Goal: Information Seeking & Learning: Check status

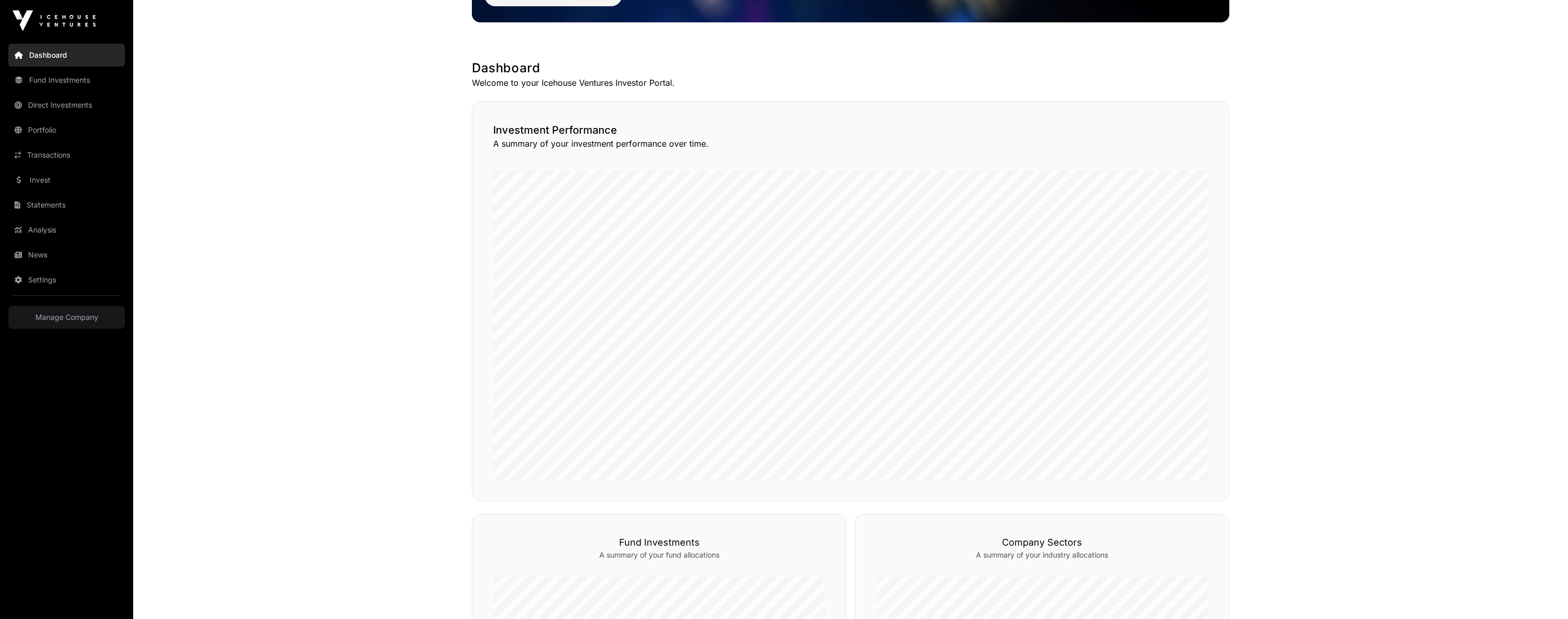
scroll to position [156, 0]
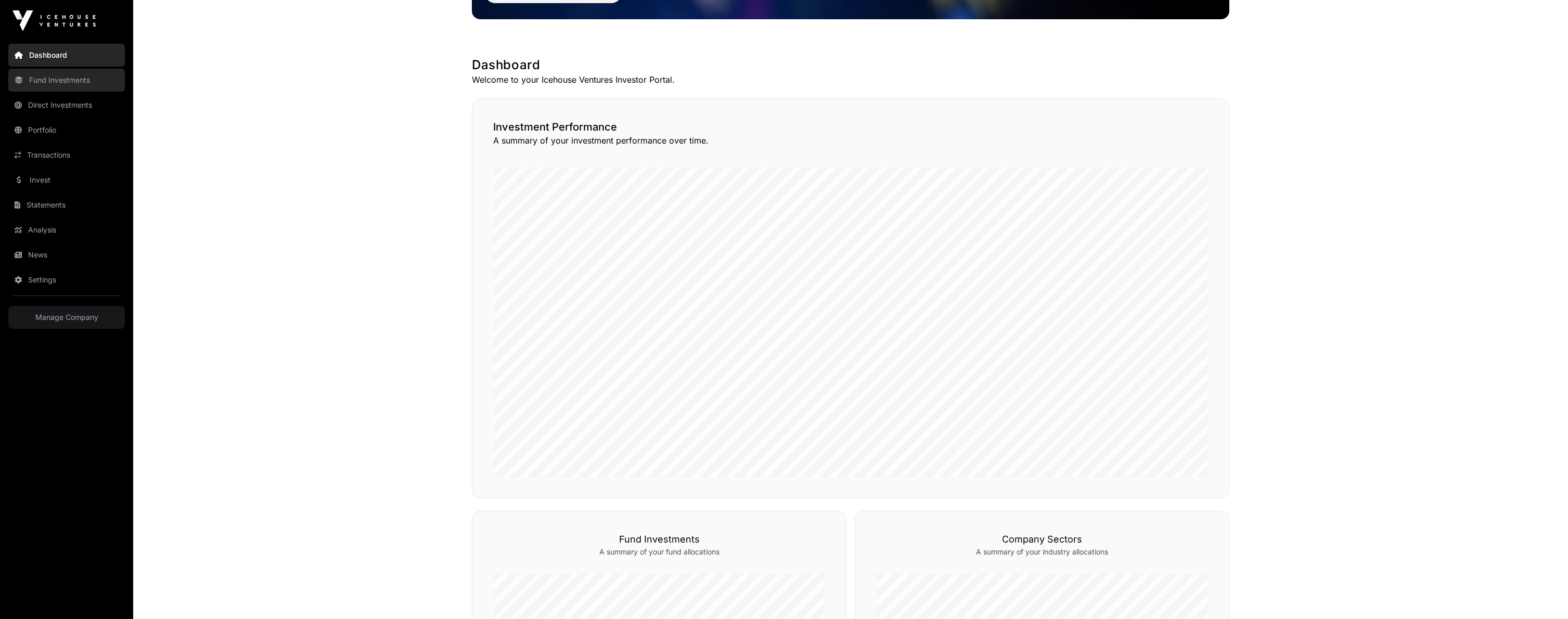
click at [53, 82] on link "Fund Investments" at bounding box center [67, 80] width 116 height 23
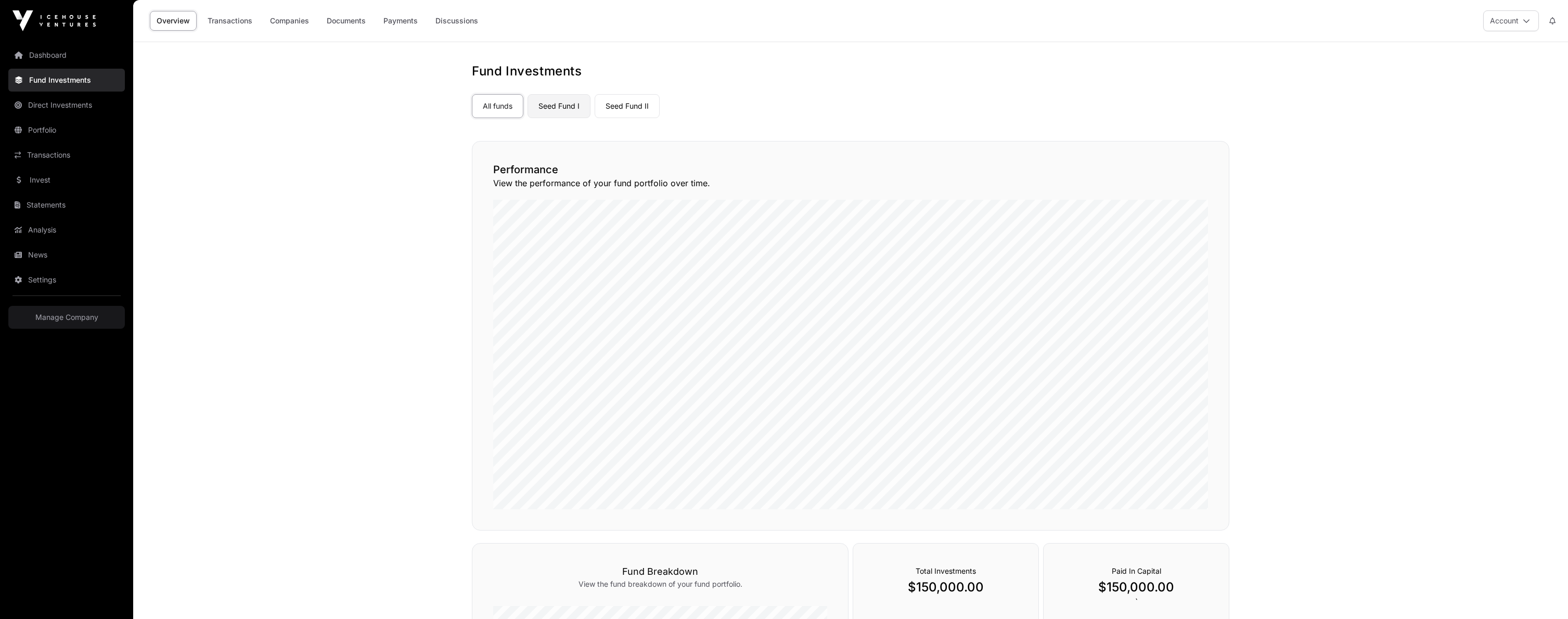
click at [549, 109] on link "Seed Fund I" at bounding box center [558, 105] width 63 height 23
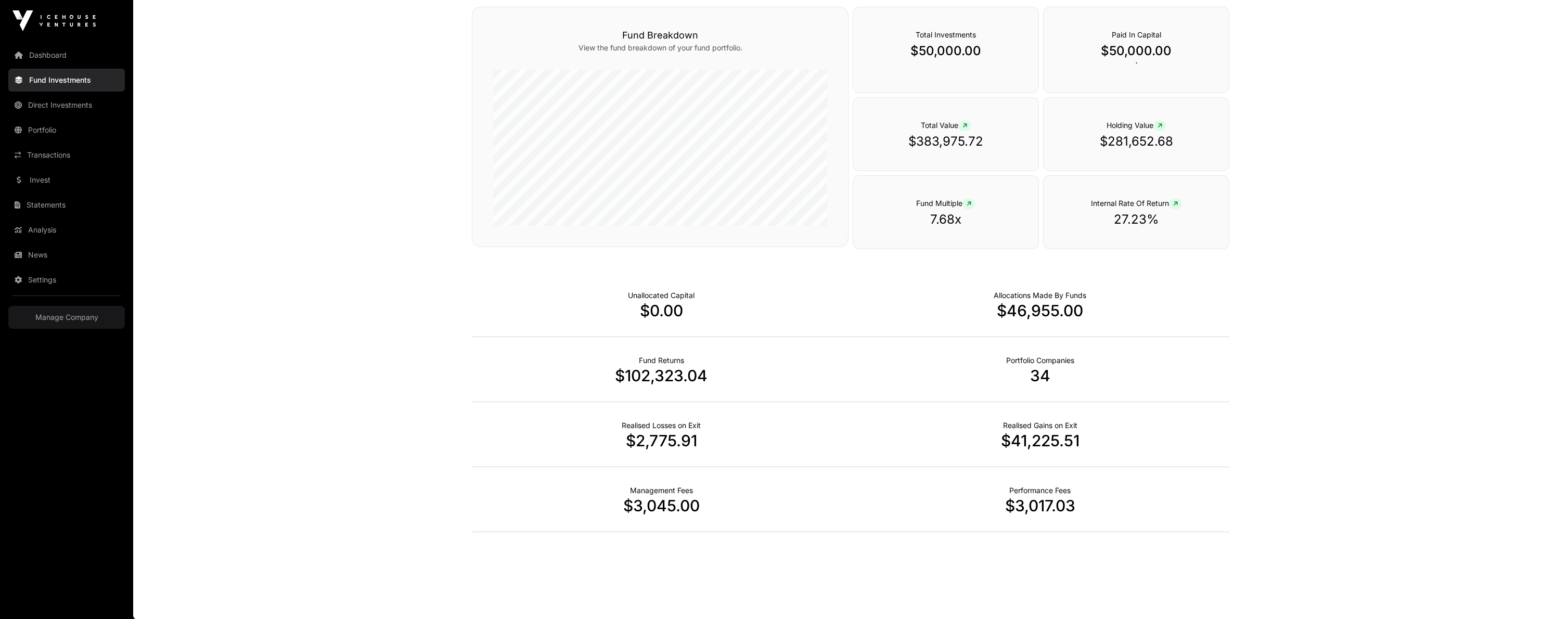
scroll to position [127, 0]
drag, startPoint x: 661, startPoint y: 379, endPoint x: 707, endPoint y: 381, distance: 46.0
click at [707, 381] on p "$102,323.04" at bounding box center [660, 375] width 379 height 19
drag, startPoint x: 1181, startPoint y: 147, endPoint x: 1099, endPoint y: 152, distance: 82.2
click at [1099, 152] on div "Holding Value $281,652.68" at bounding box center [1136, 133] width 186 height 74
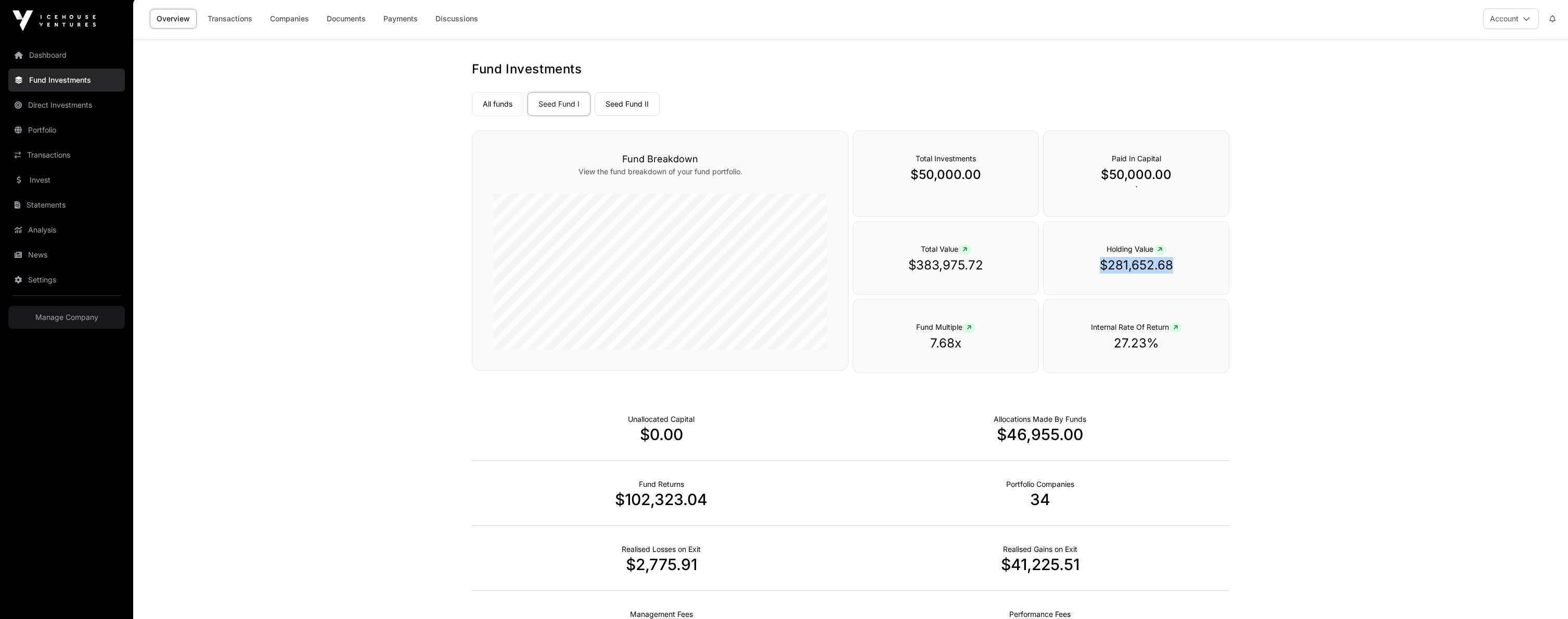
scroll to position [0, 0]
click at [630, 109] on link "Seed Fund II" at bounding box center [627, 105] width 65 height 23
drag, startPoint x: 915, startPoint y: 178, endPoint x: 1016, endPoint y: 180, distance: 101.0
click at [1011, 179] on p "$100,000.00" at bounding box center [945, 177] width 144 height 17
click at [1279, 195] on main "Fund Investments All funds Seed Fund I Seed Fund II Select a fund Seed Fund II …" at bounding box center [850, 394] width 1435 height 704
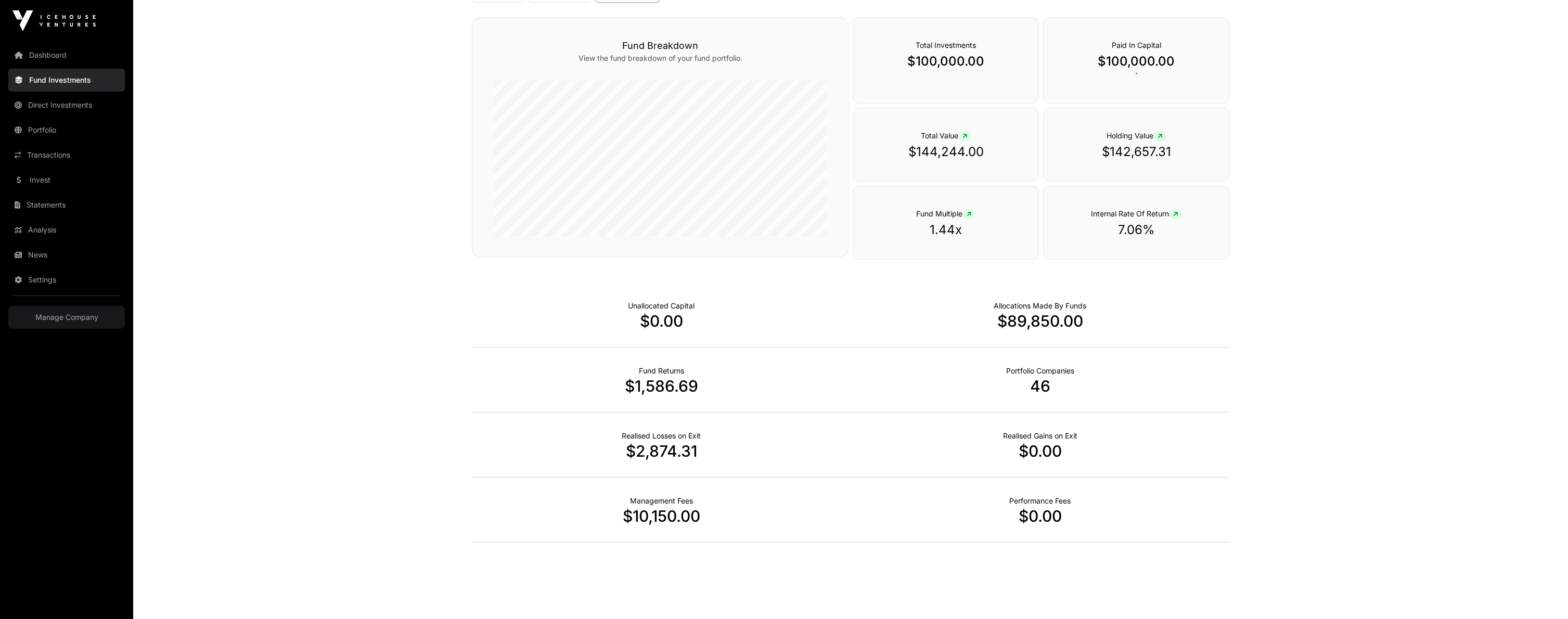
scroll to position [127, 0]
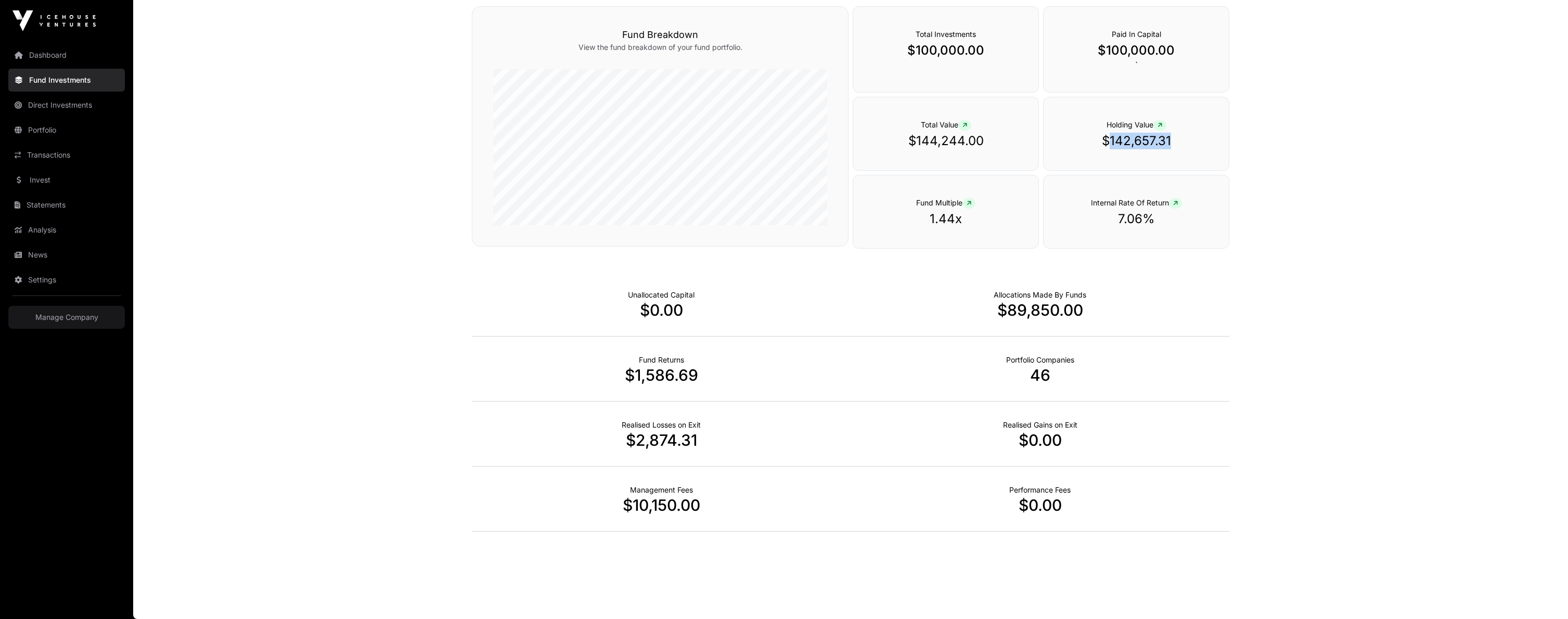
drag, startPoint x: 1110, startPoint y: 142, endPoint x: 1249, endPoint y: 157, distance: 139.8
click at [1200, 141] on p "$142,657.31" at bounding box center [1136, 141] width 144 height 17
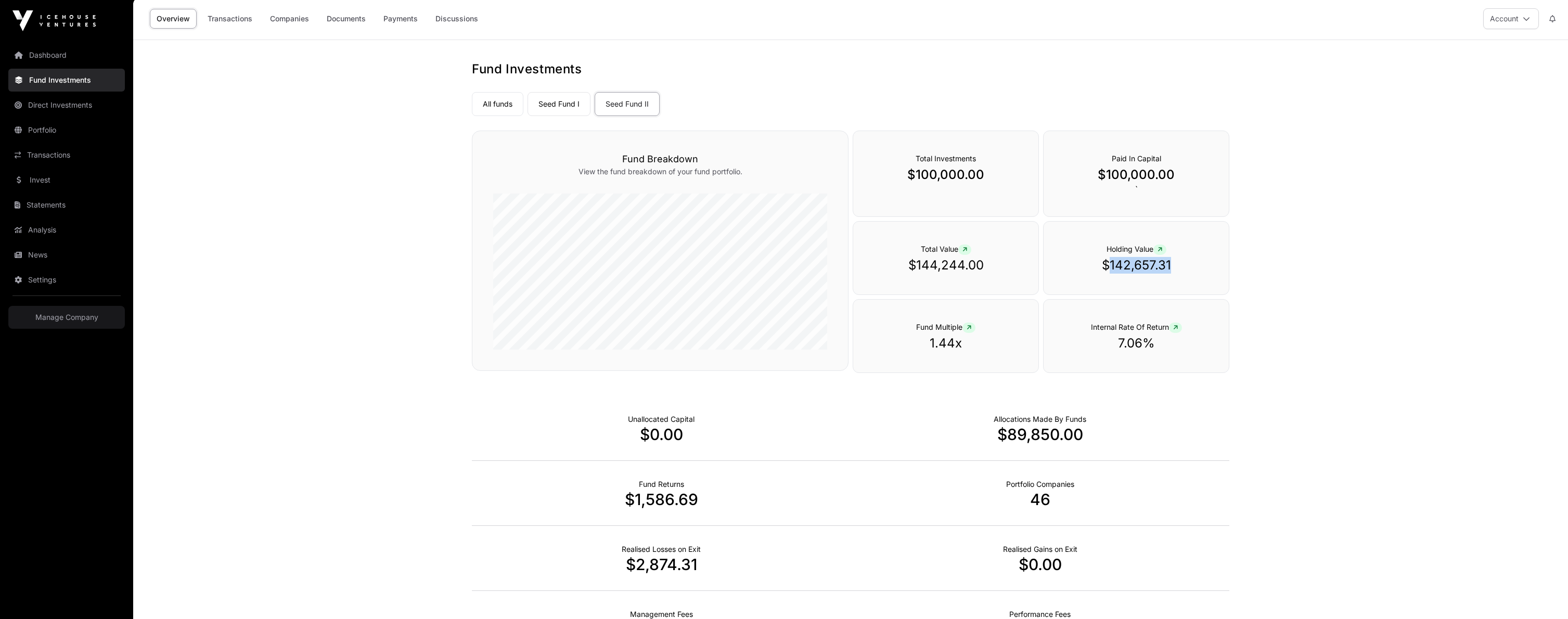
scroll to position [0, 0]
